Goal: Find specific page/section: Find specific page/section

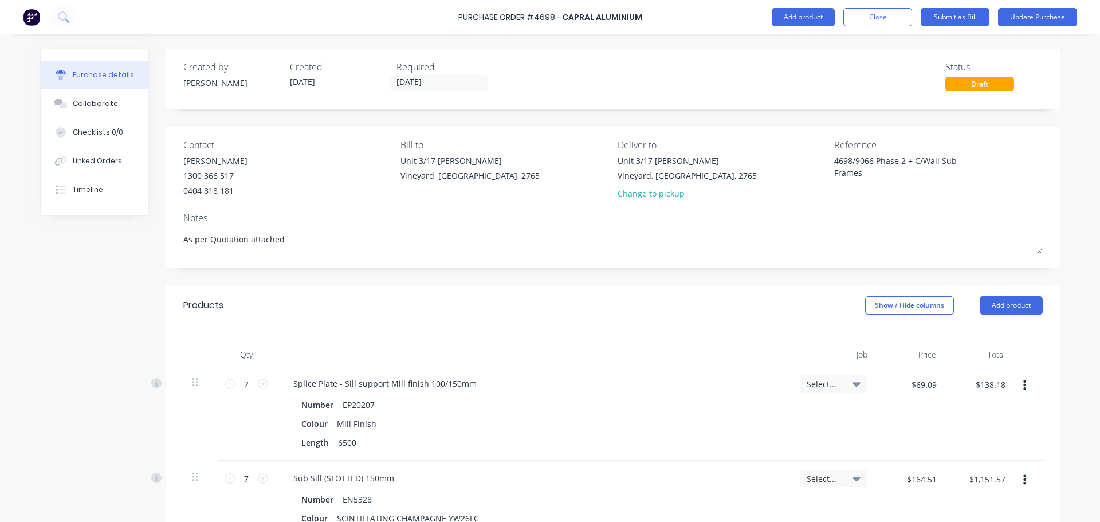
scroll to position [969, 0]
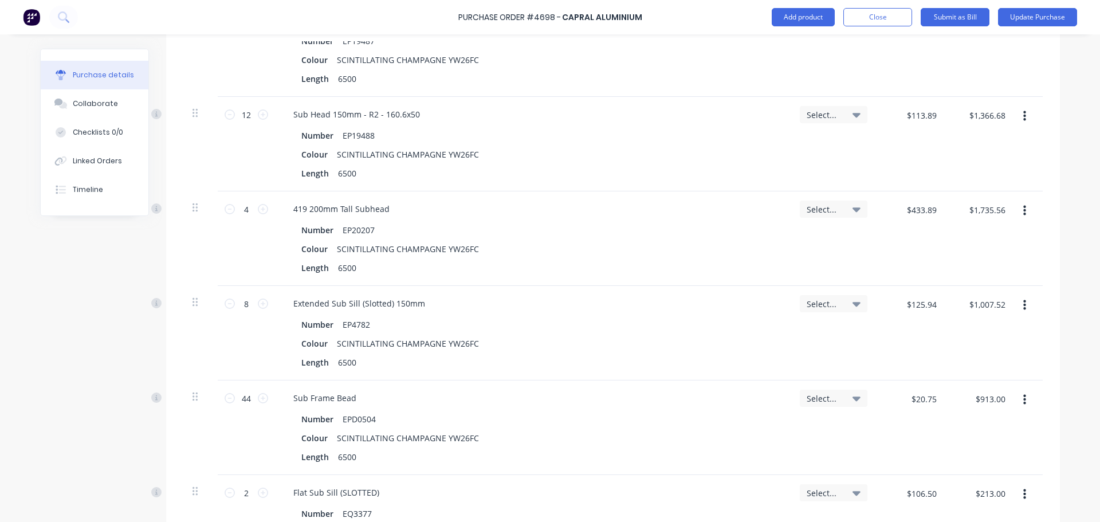
type textarea "x"
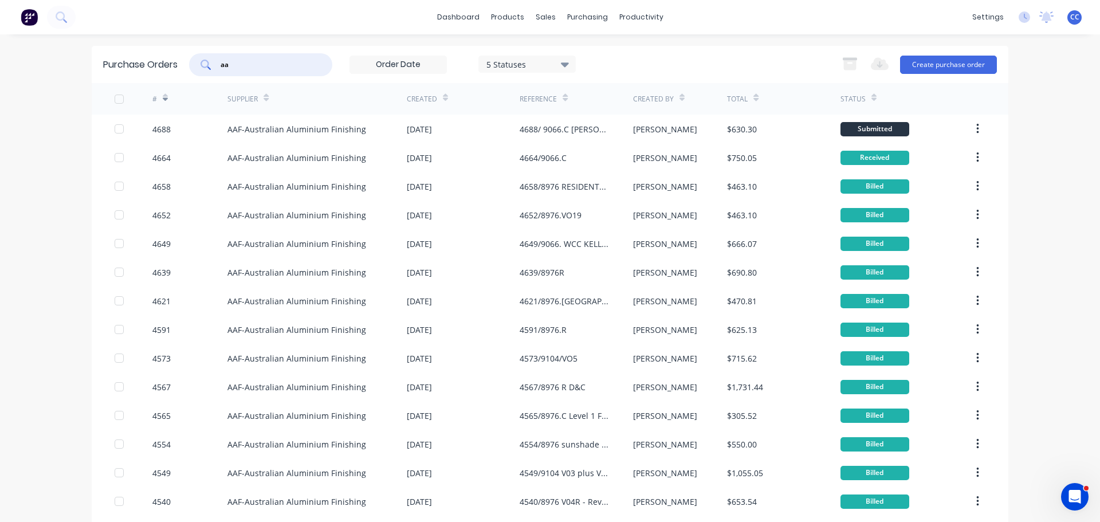
type input "a"
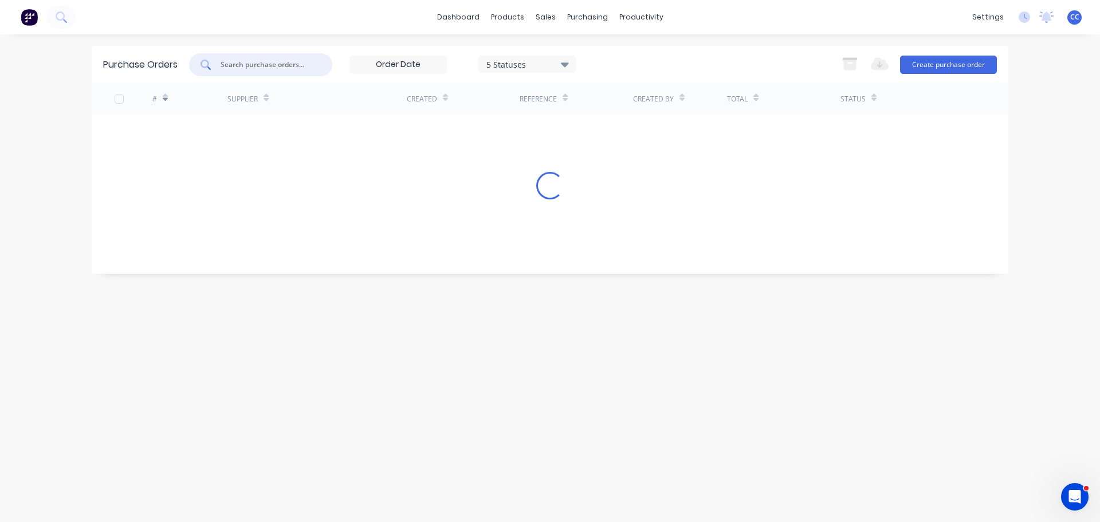
click at [243, 65] on input "text" at bounding box center [266, 64] width 95 height 11
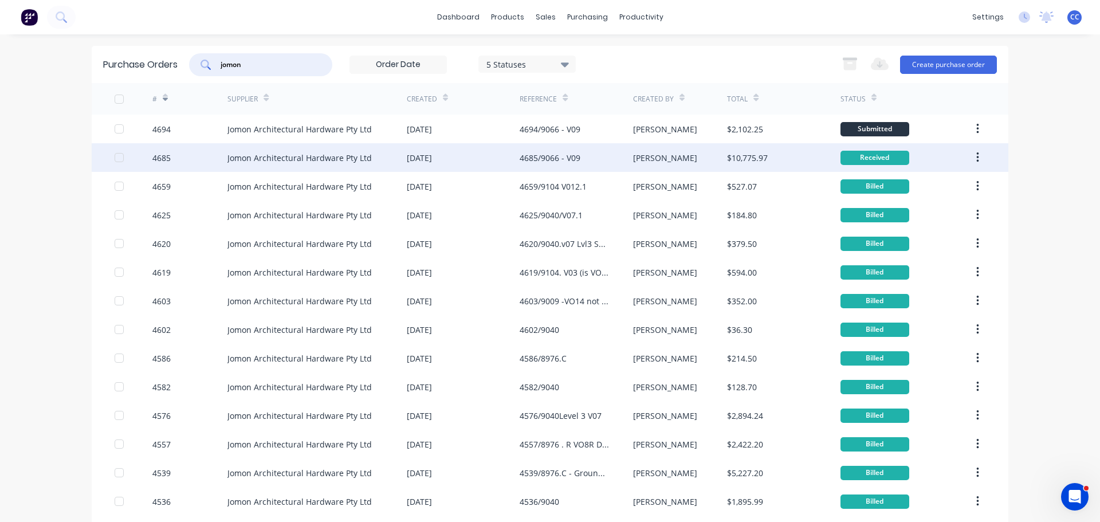
type input "jomon"
click at [299, 168] on div "Jomon Architectural Hardware Pty Ltd" at bounding box center [316, 157] width 179 height 29
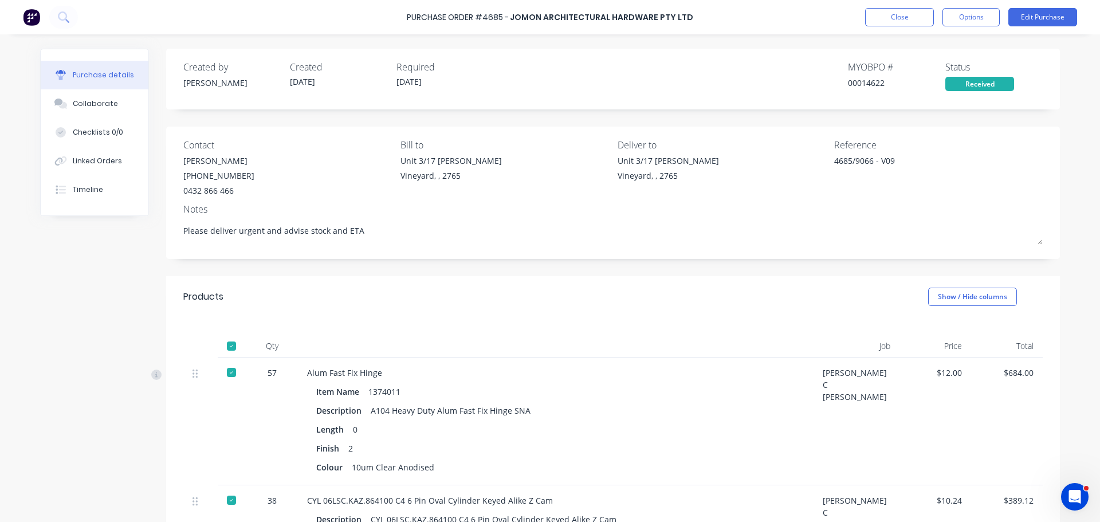
type textarea "x"
